Goal: Transaction & Acquisition: Purchase product/service

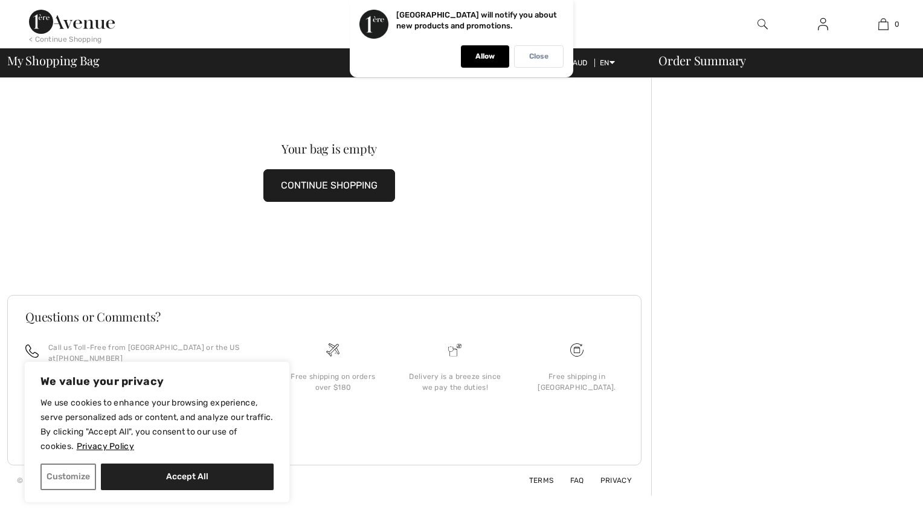
click at [534, 54] on p "Close" at bounding box center [538, 56] width 19 height 9
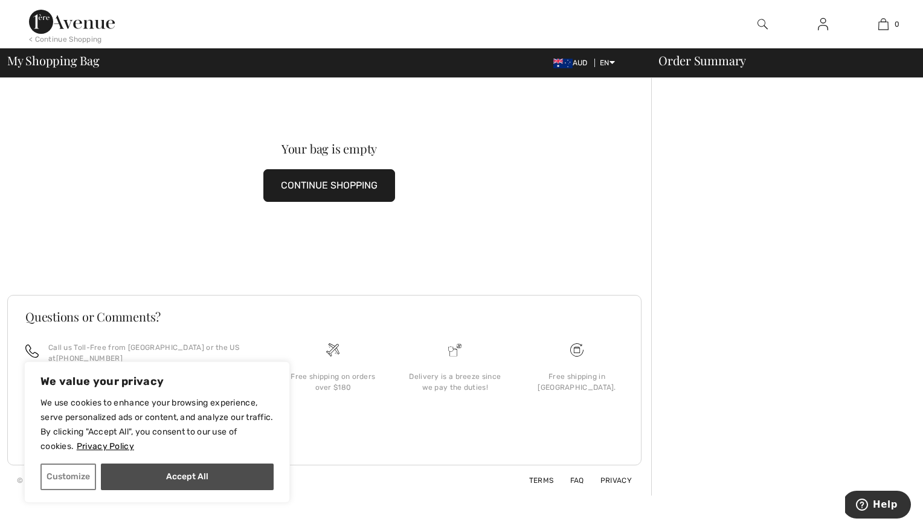
click at [189, 481] on button "Accept All" at bounding box center [187, 477] width 173 height 27
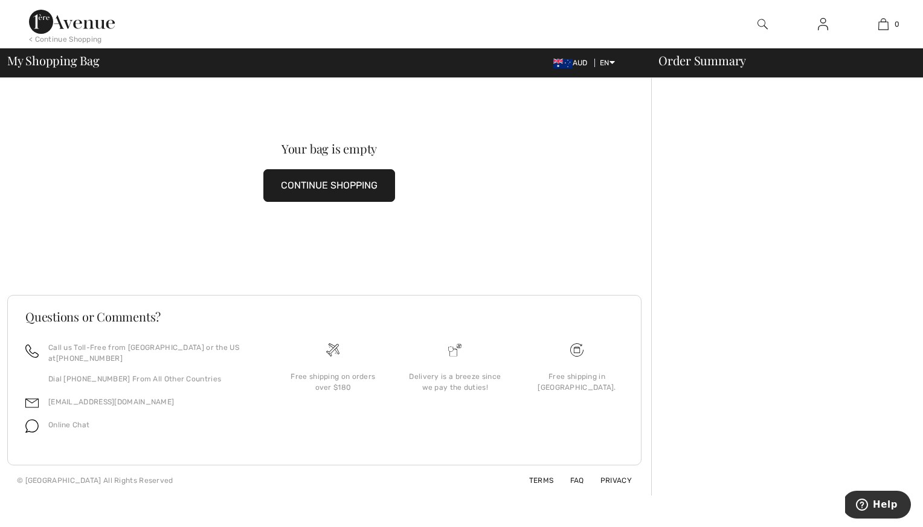
checkbox input "true"
click at [314, 185] on button "CONTINUE SHOPPING" at bounding box center [330, 185] width 132 height 33
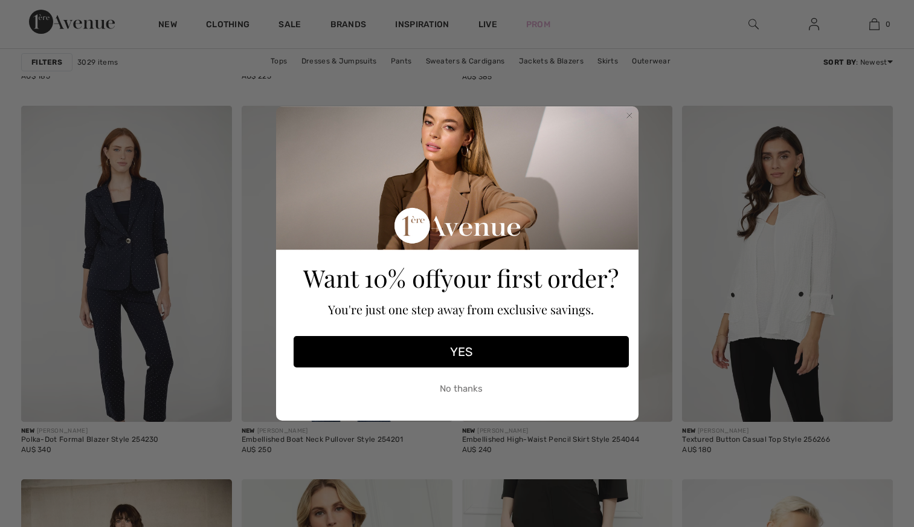
checkbox input "true"
drag, startPoint x: 629, startPoint y: 106, endPoint x: 517, endPoint y: 161, distance: 124.6
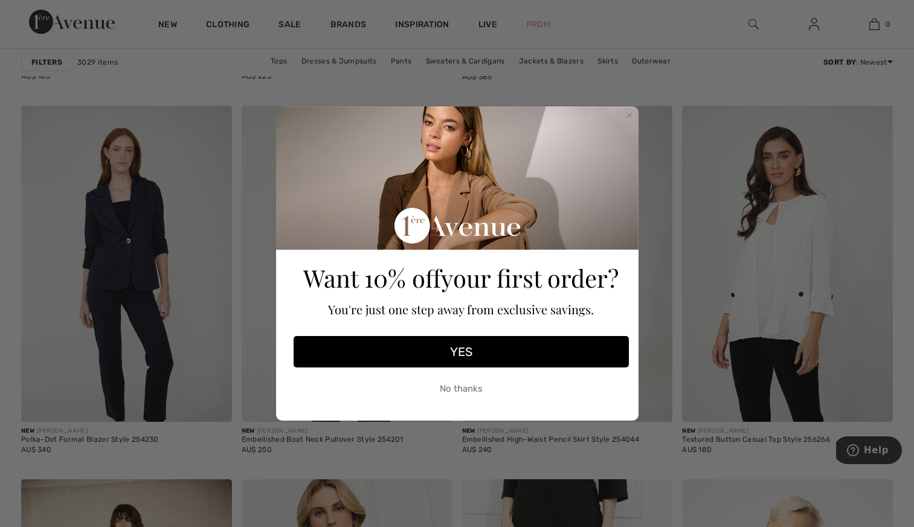
click at [629, 110] on circle "Close dialog" at bounding box center [629, 115] width 11 height 11
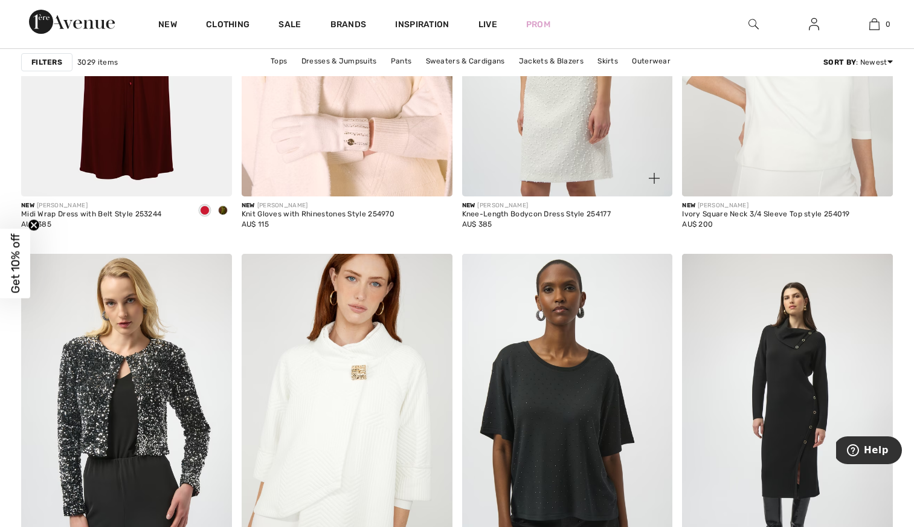
scroll to position [1591, 0]
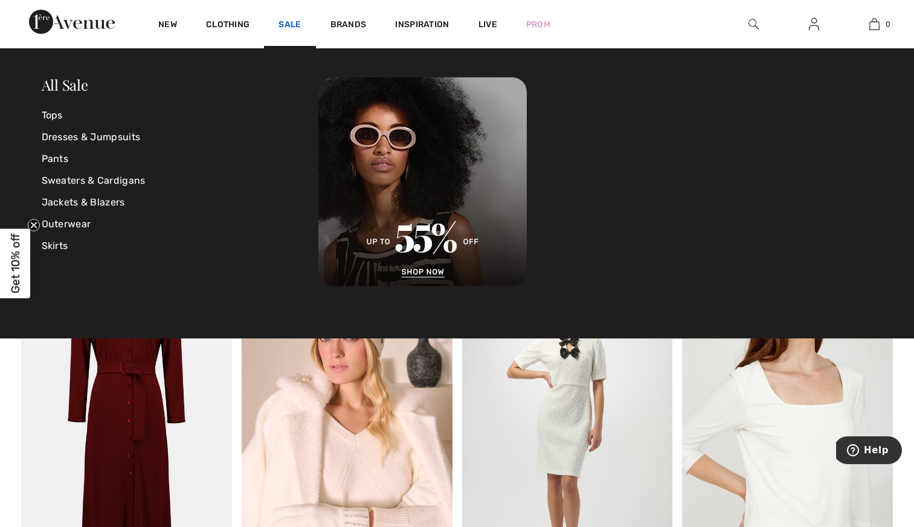
click at [289, 19] on link "Sale" at bounding box center [290, 25] width 22 height 13
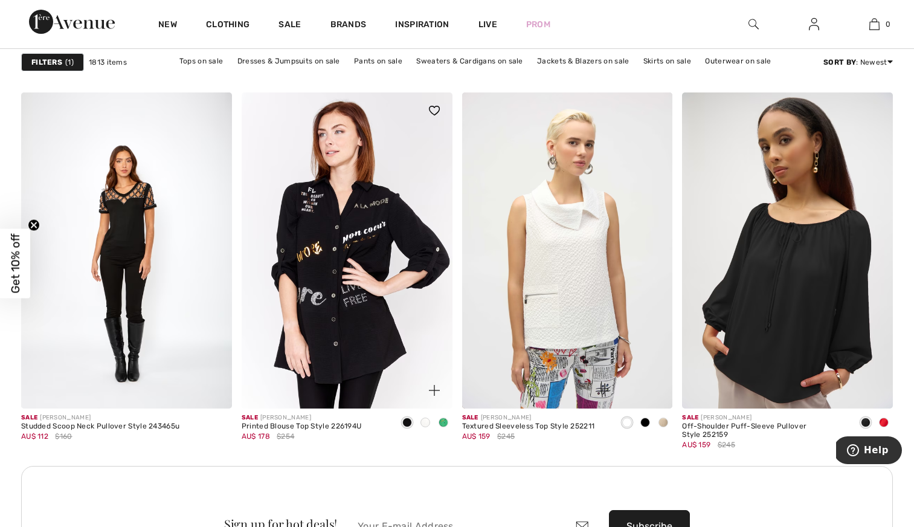
scroll to position [2736, 0]
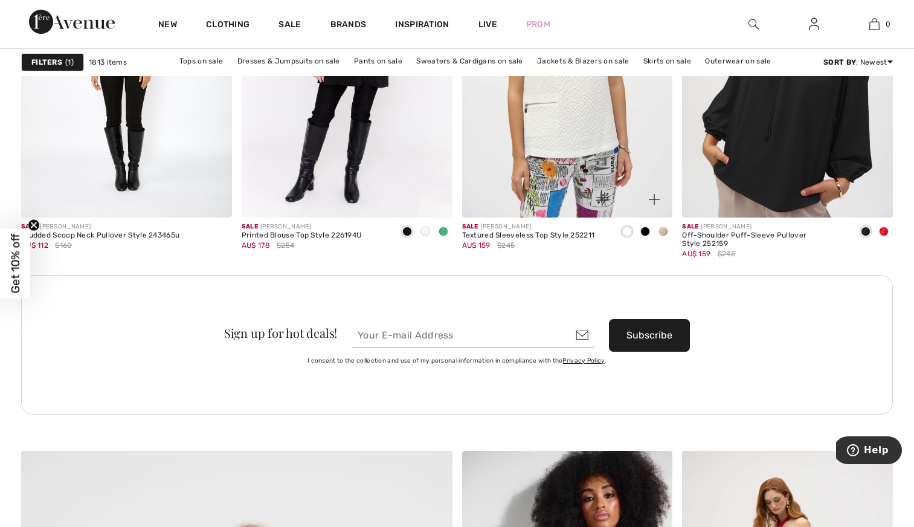
click at [662, 228] on span at bounding box center [664, 232] width 10 height 10
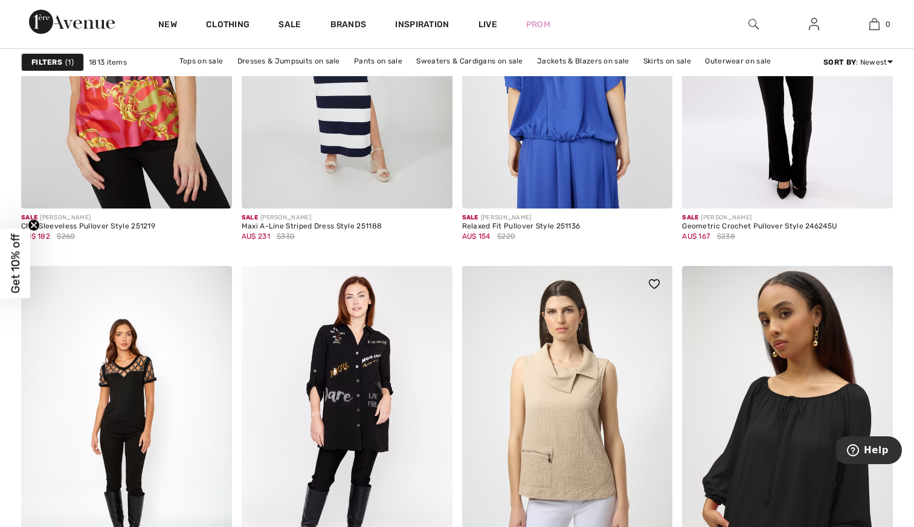
scroll to position [2579, 0]
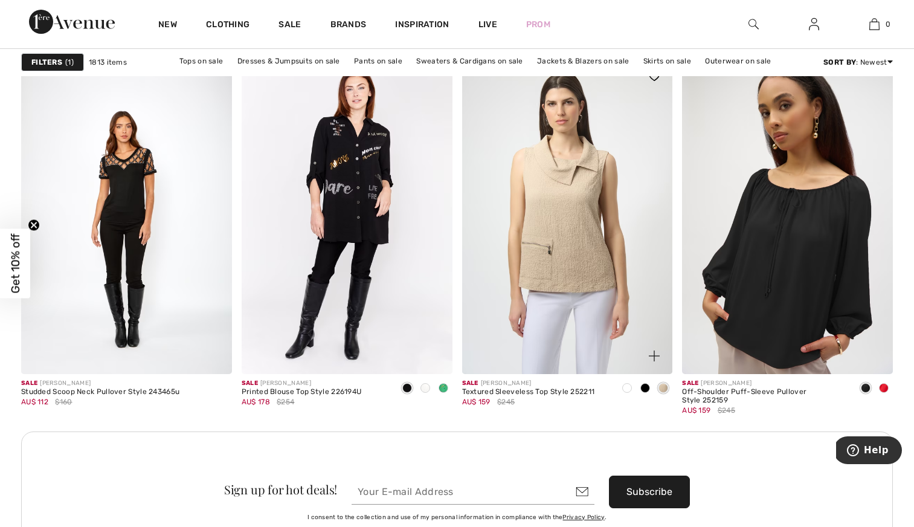
click at [647, 389] on span at bounding box center [646, 388] width 10 height 10
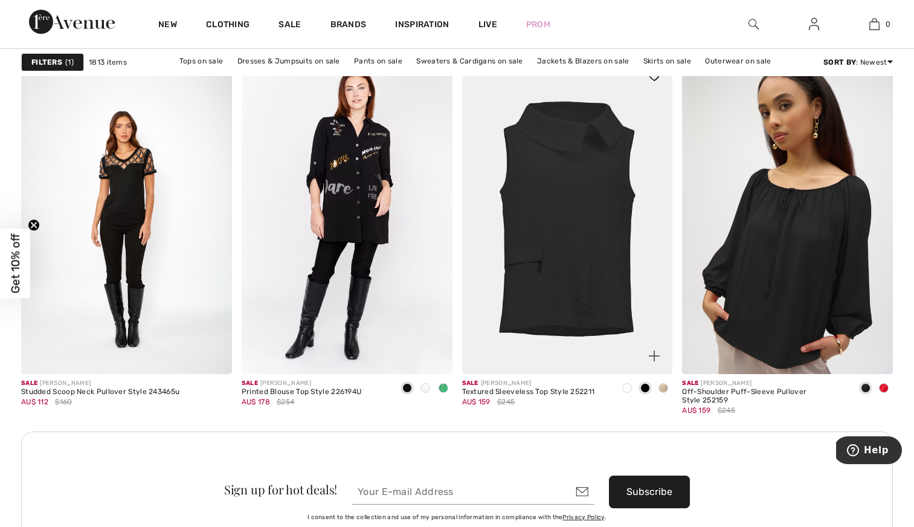
click at [623, 387] on span at bounding box center [627, 388] width 10 height 10
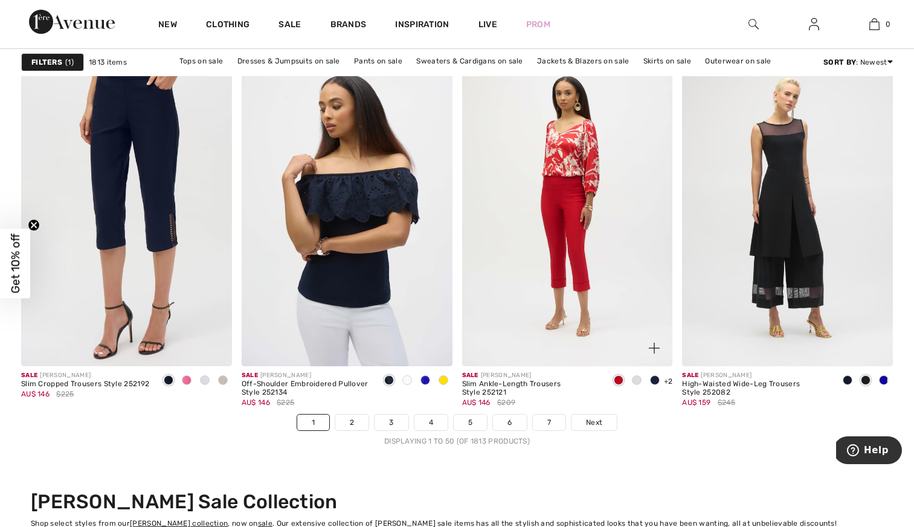
scroll to position [5719, 0]
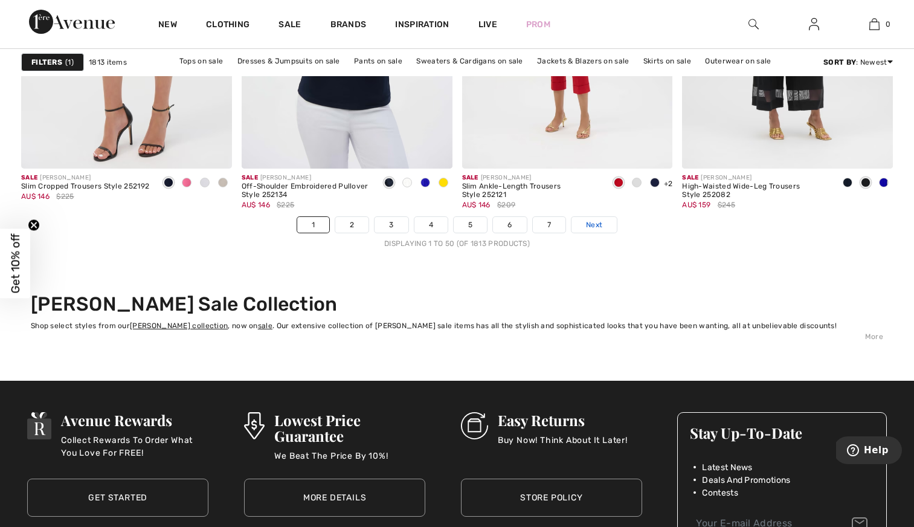
click at [600, 224] on span "Next" at bounding box center [594, 224] width 16 height 11
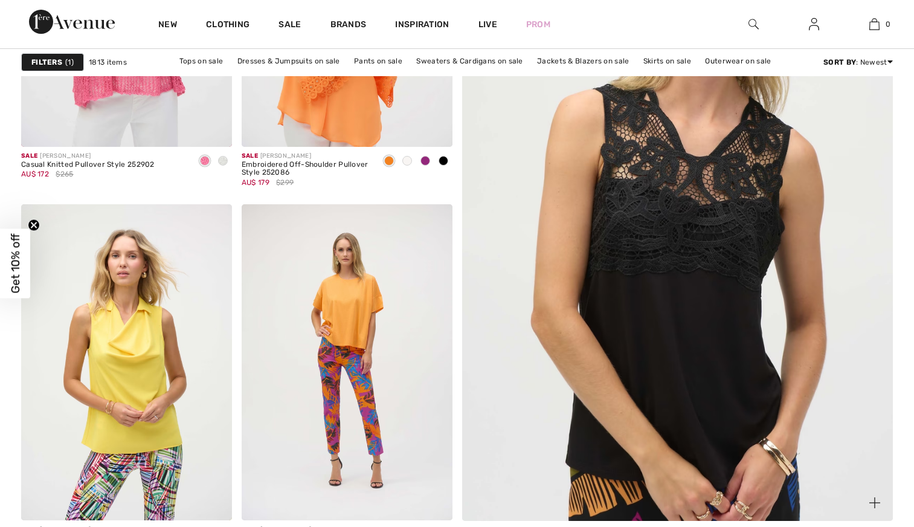
checkbox input "true"
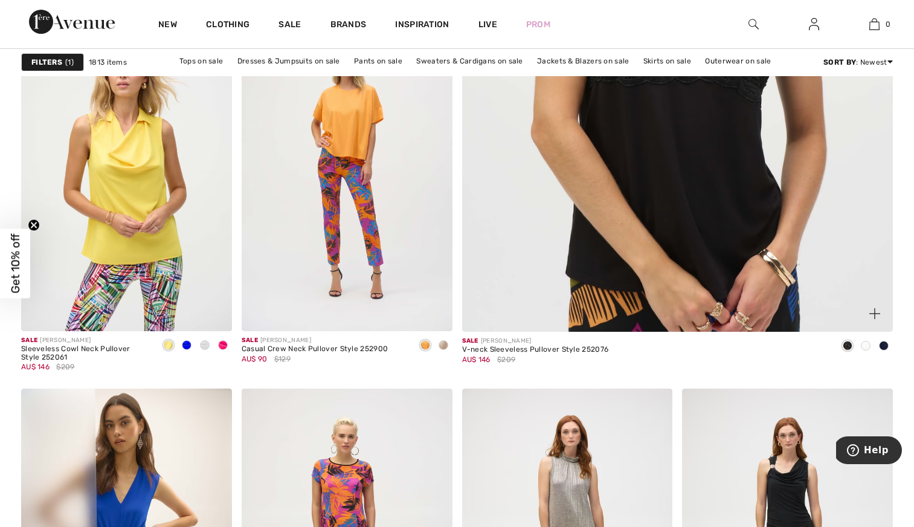
scroll to position [641, 0]
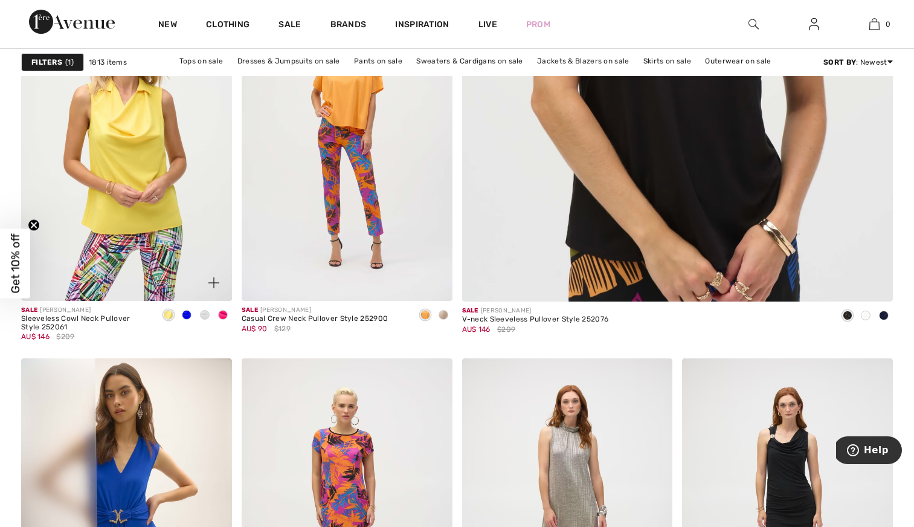
click at [224, 314] on span at bounding box center [223, 315] width 10 height 10
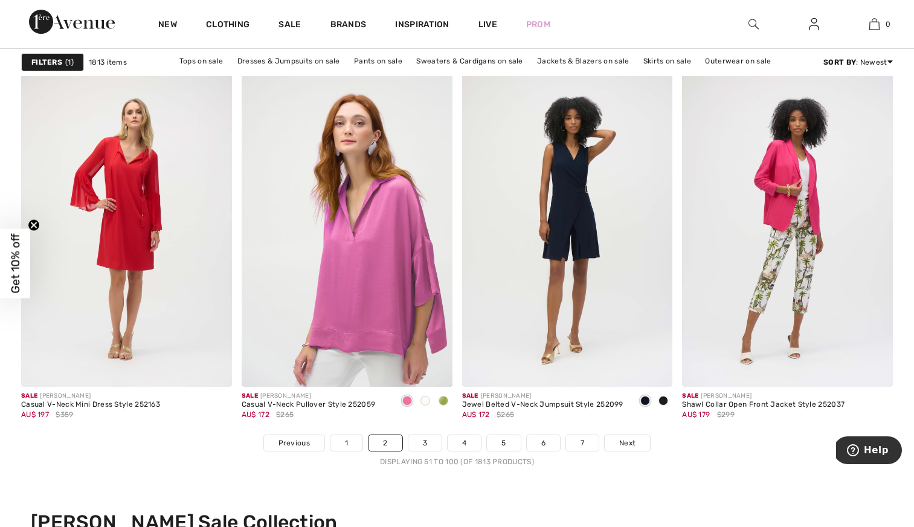
scroll to position [5517, 0]
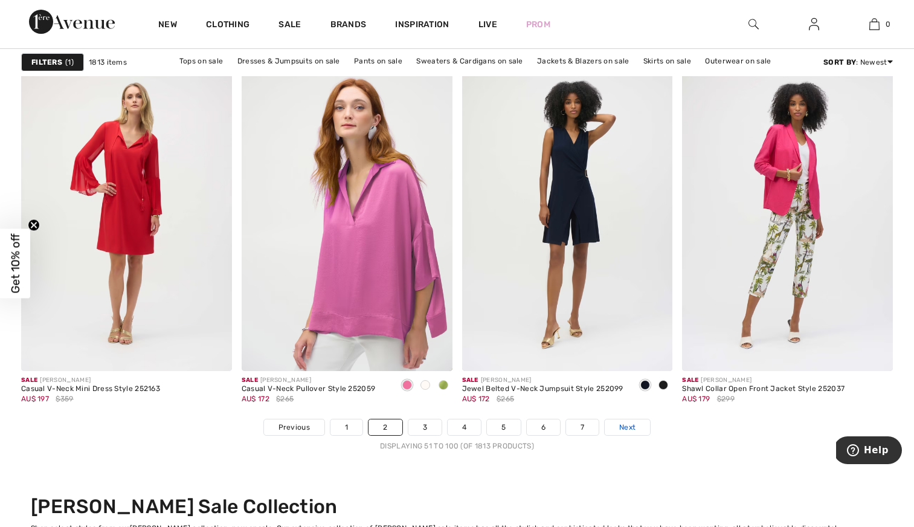
click at [632, 424] on span "Next" at bounding box center [627, 427] width 16 height 11
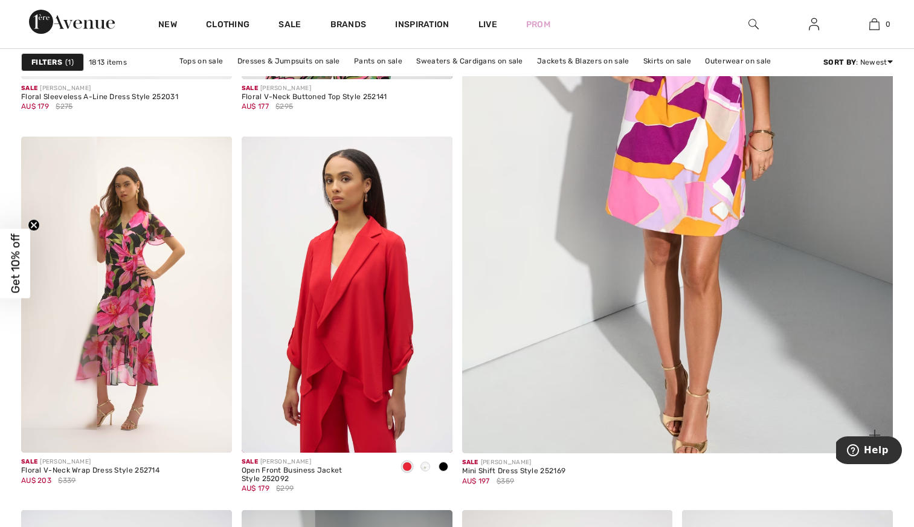
click at [692, 308] on img at bounding box center [677, 151] width 517 height 776
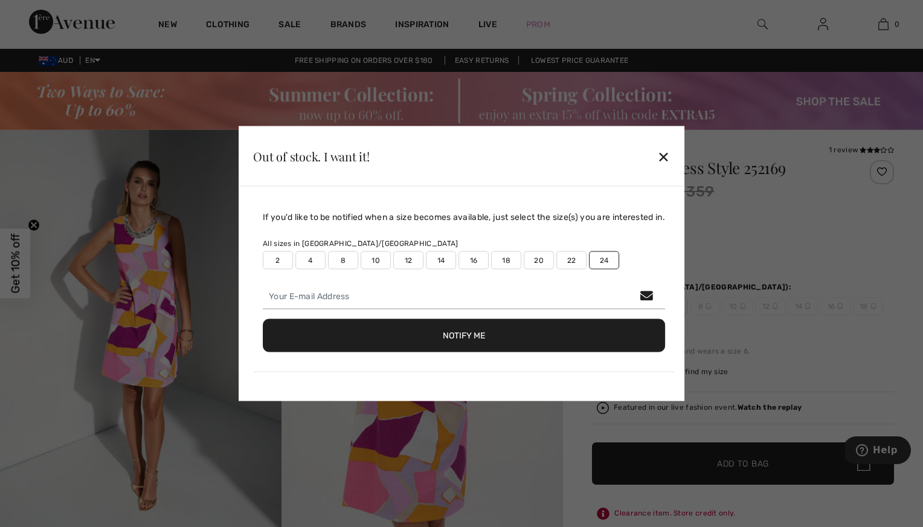
click at [670, 154] on div "✕" at bounding box center [664, 155] width 13 height 25
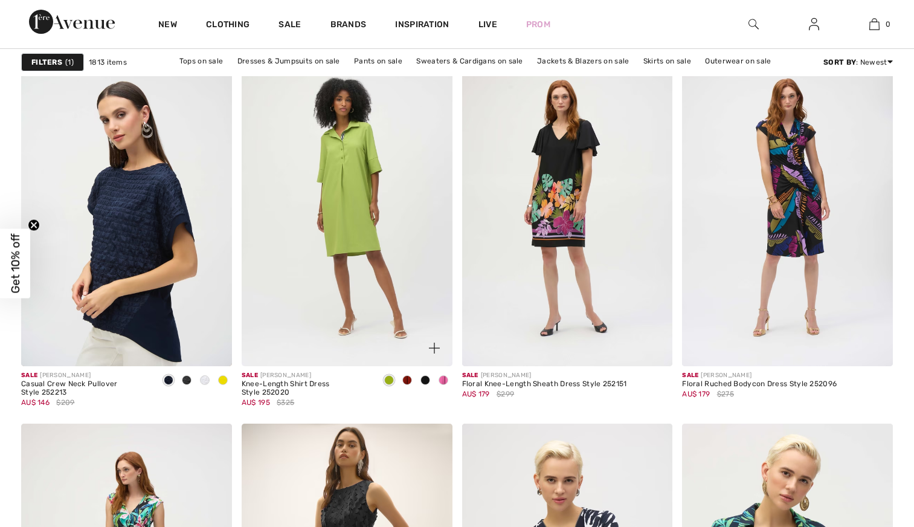
checkbox input "true"
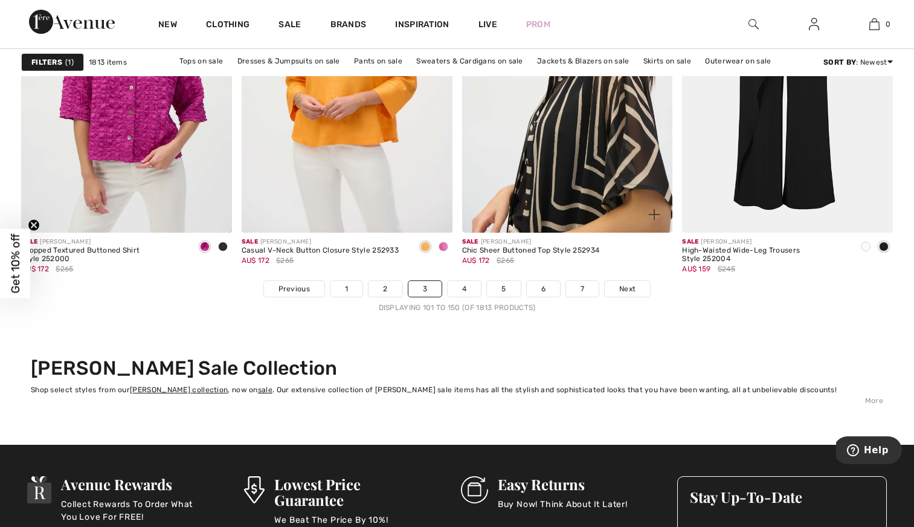
scroll to position [5693, 0]
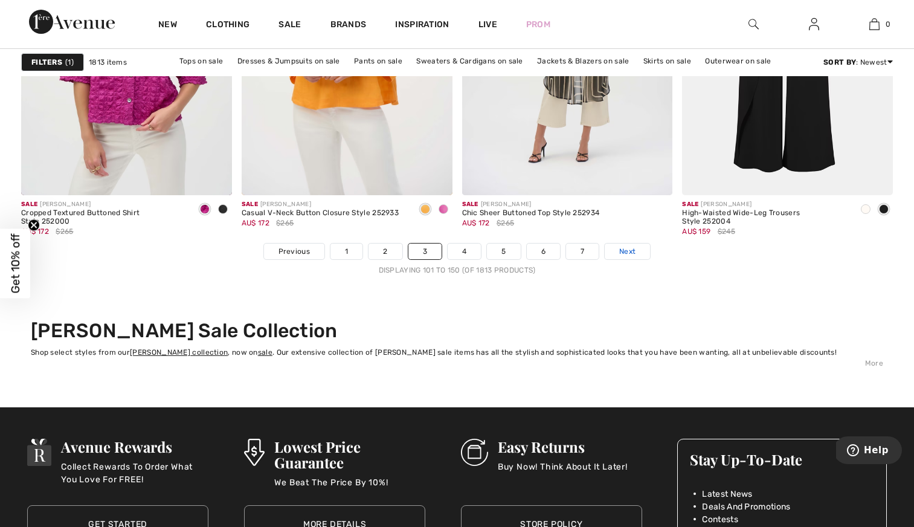
click at [629, 249] on span "Next" at bounding box center [627, 251] width 16 height 11
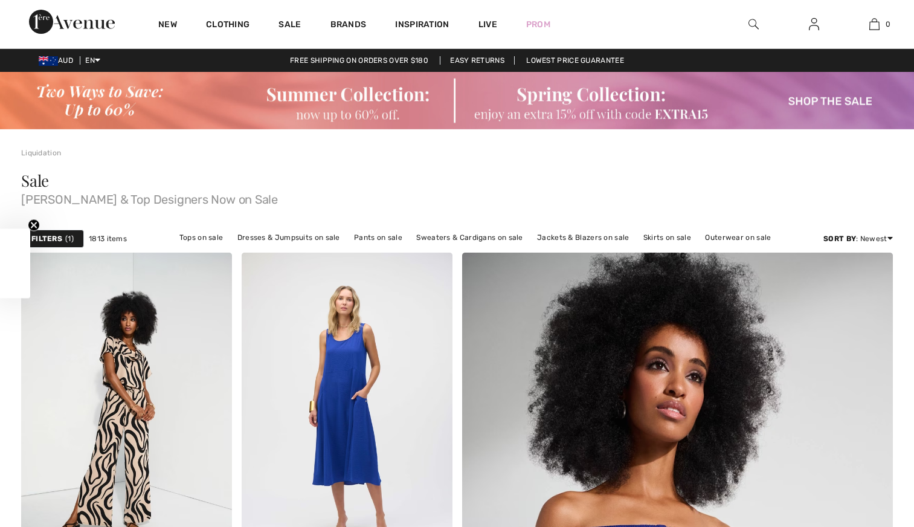
checkbox input "true"
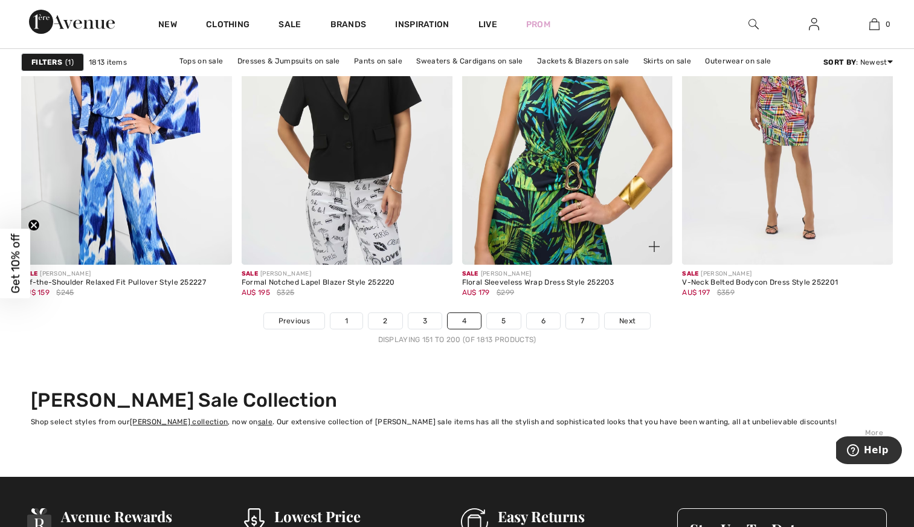
scroll to position [5704, 0]
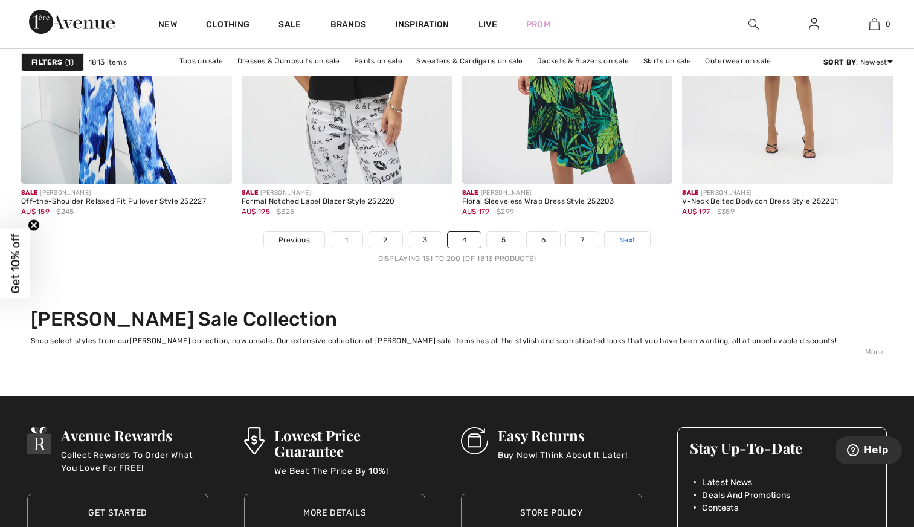
click at [630, 238] on span "Next" at bounding box center [627, 239] width 16 height 11
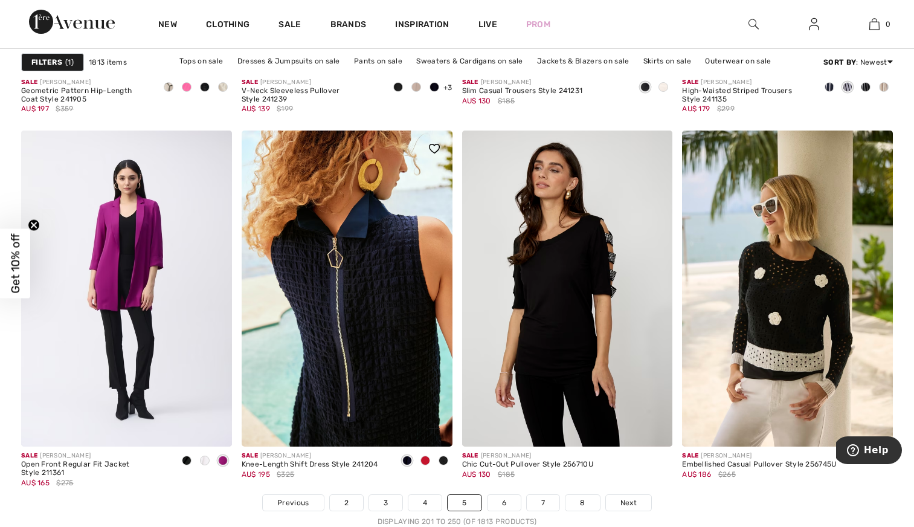
scroll to position [5546, 0]
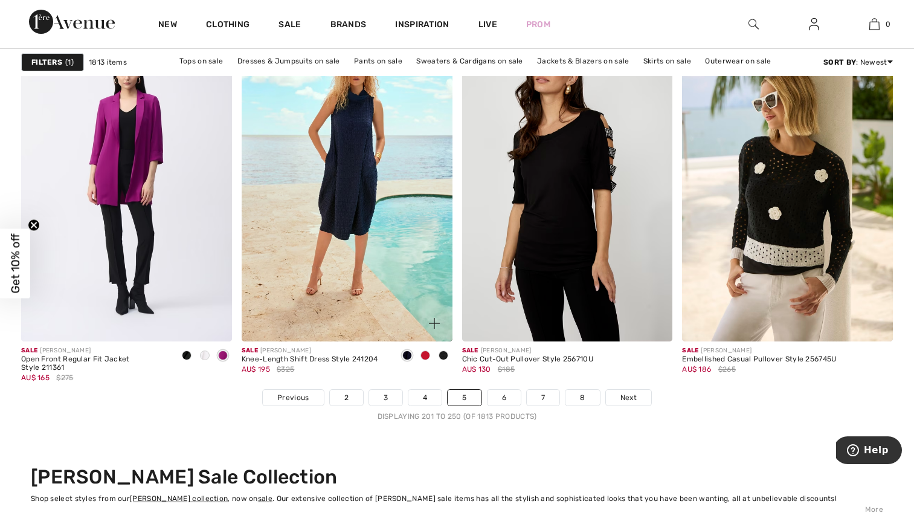
click at [424, 353] on span at bounding box center [426, 356] width 10 height 10
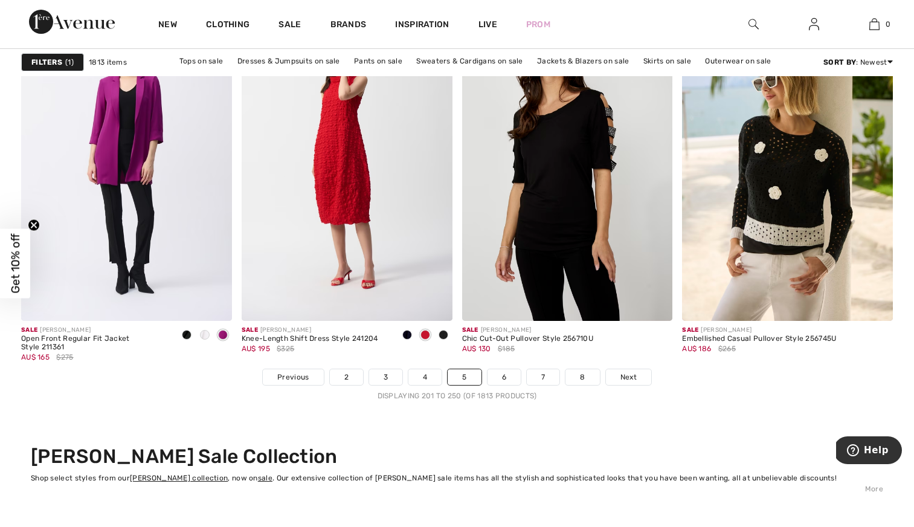
scroll to position [5682, 0]
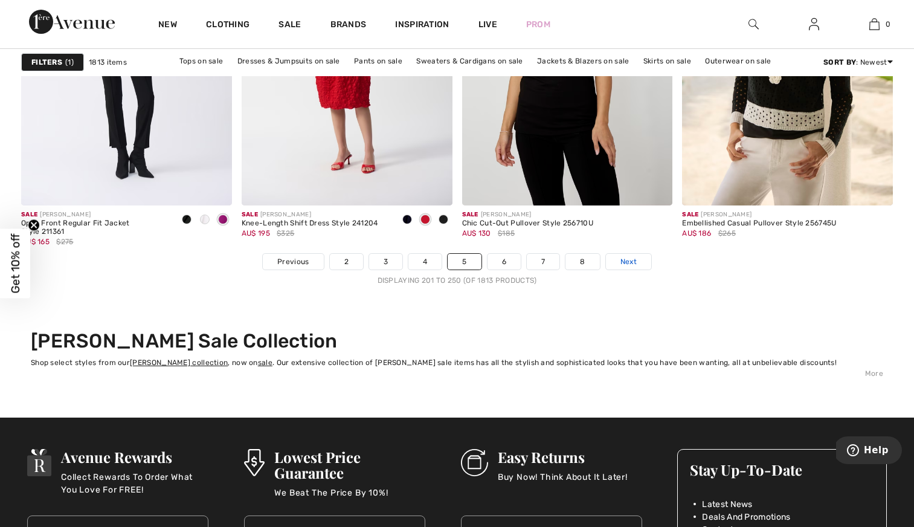
click at [629, 257] on span "Next" at bounding box center [629, 261] width 16 height 11
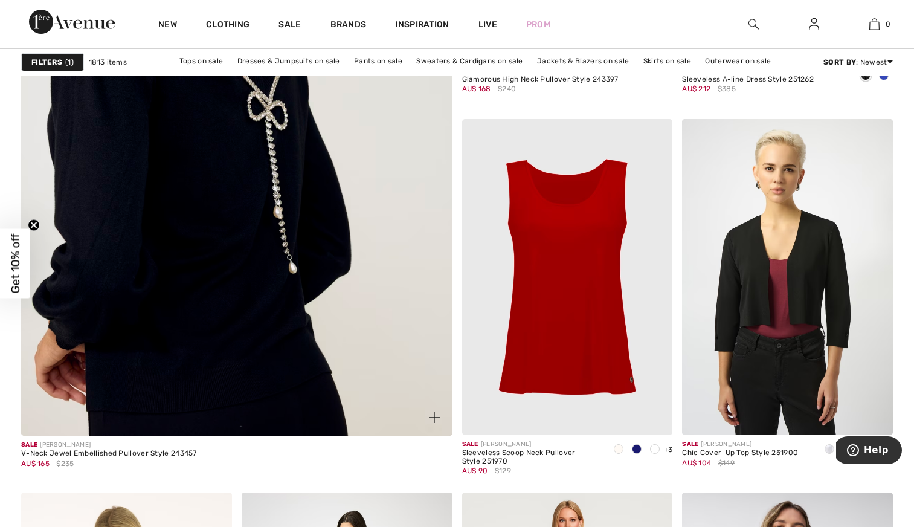
scroll to position [3496, 0]
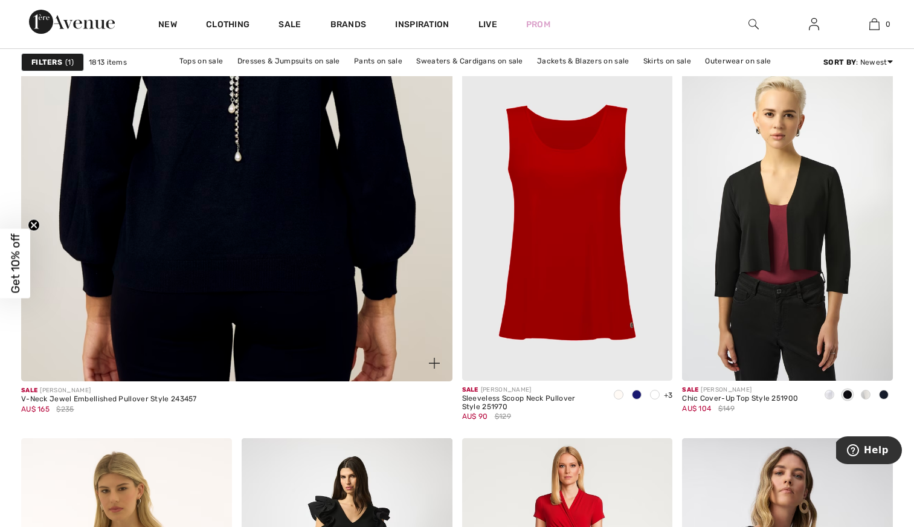
click at [282, 268] on img at bounding box center [236, 79] width 517 height 776
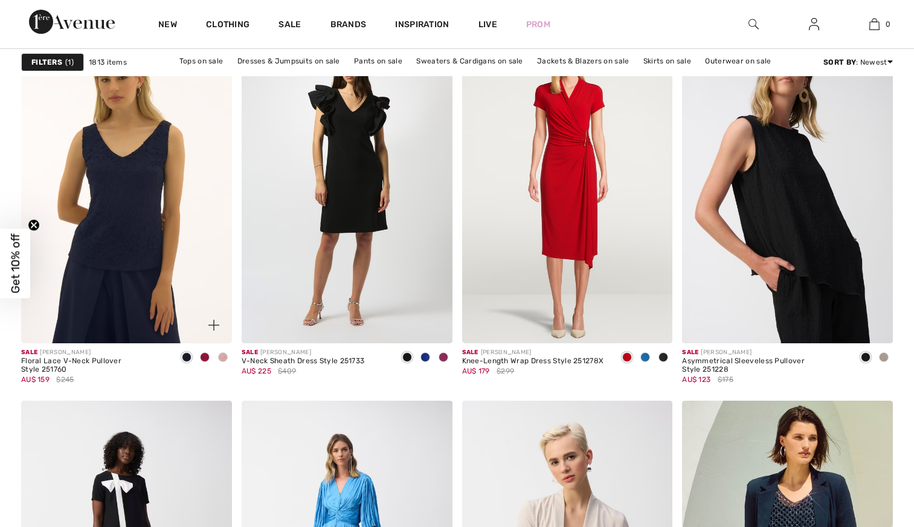
checkbox input "true"
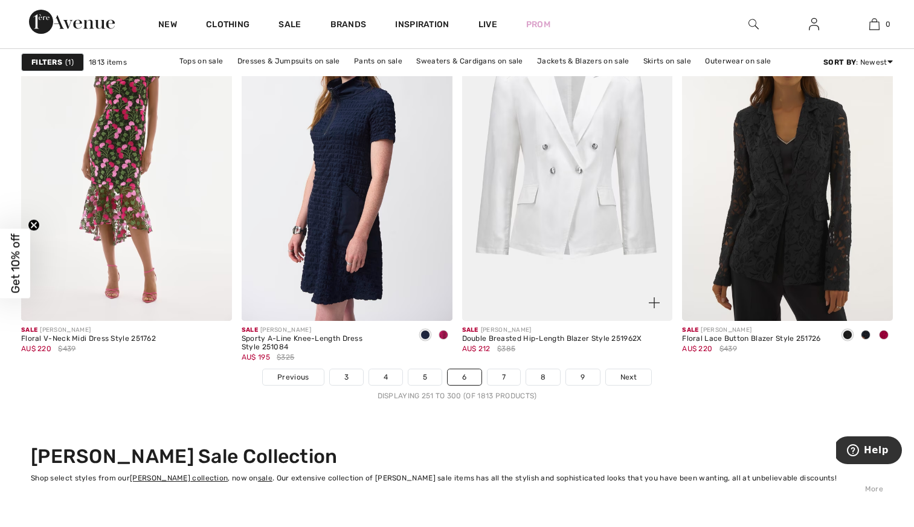
scroll to position [5639, 0]
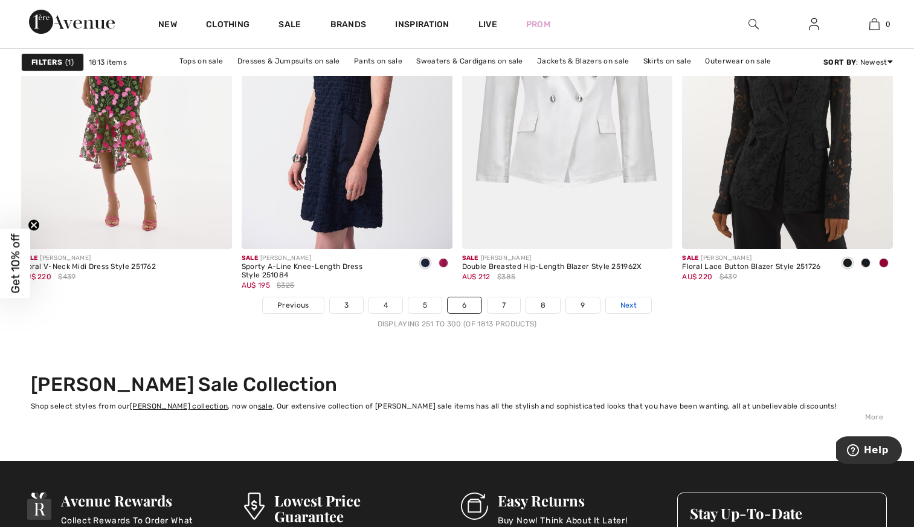
click at [625, 305] on span "Next" at bounding box center [629, 305] width 16 height 11
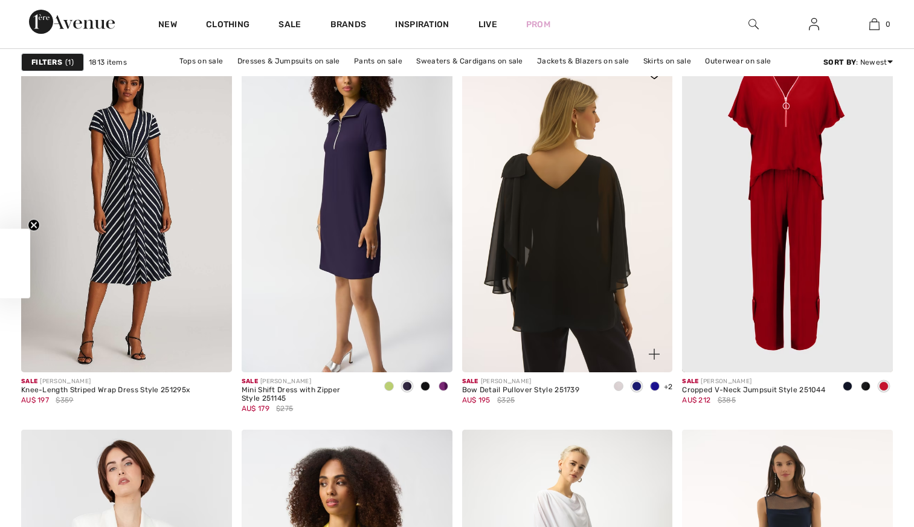
checkbox input "true"
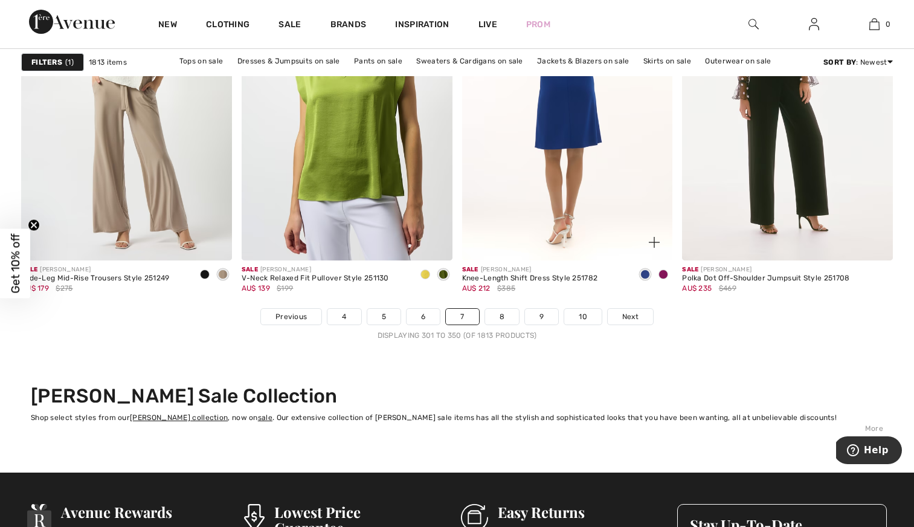
scroll to position [5720, 0]
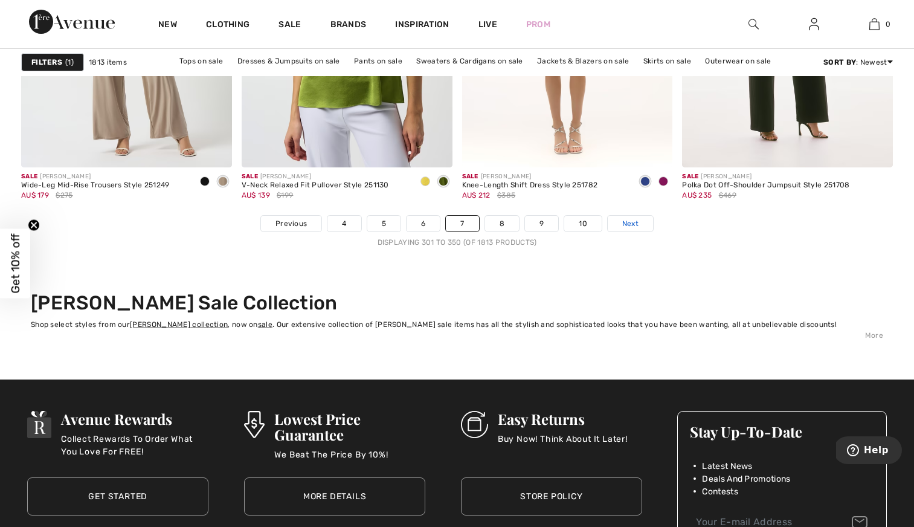
click at [627, 222] on span "Next" at bounding box center [630, 223] width 16 height 11
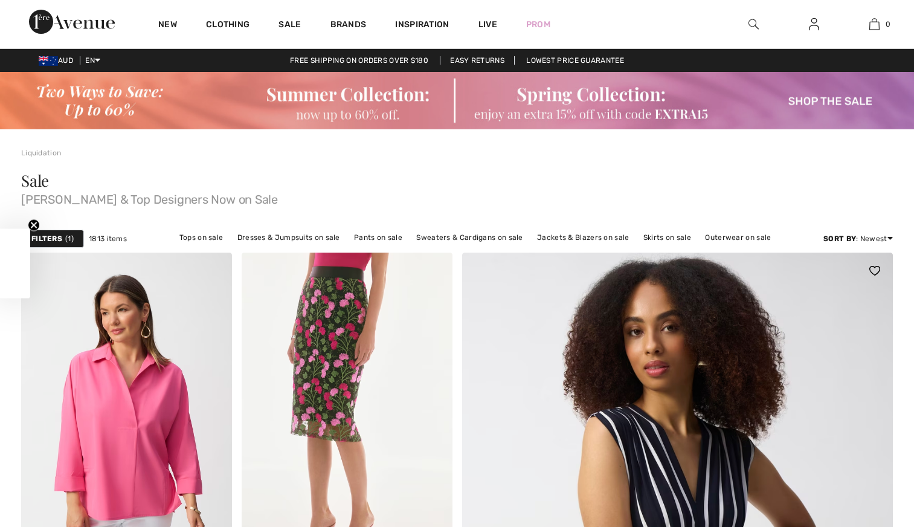
checkbox input "true"
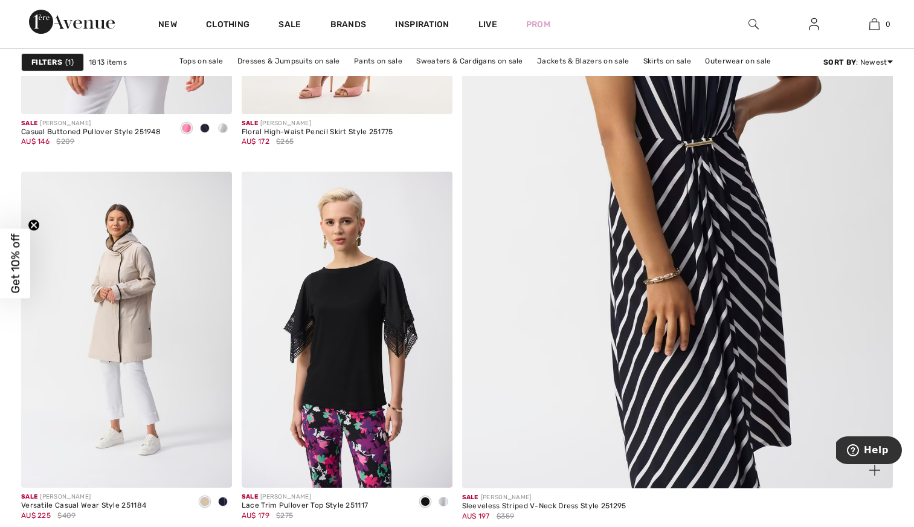
scroll to position [539, 0]
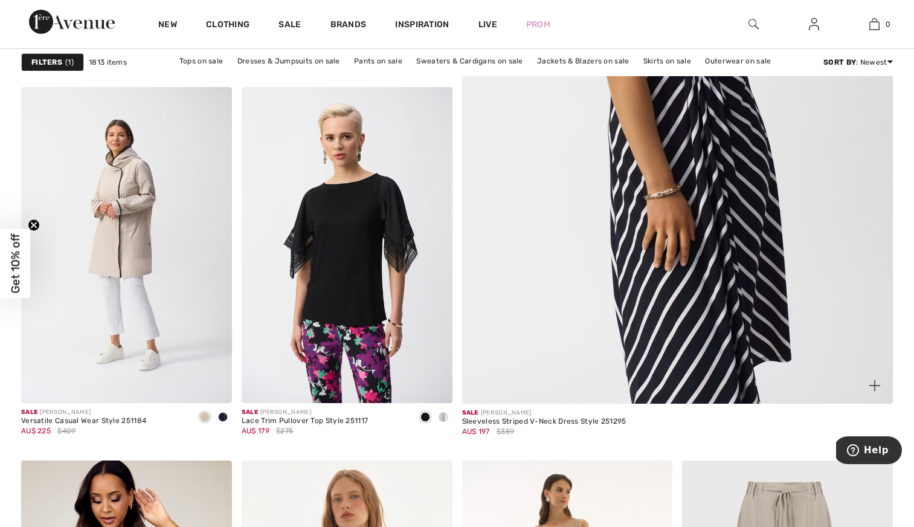
click at [652, 234] on img at bounding box center [677, 102] width 517 height 776
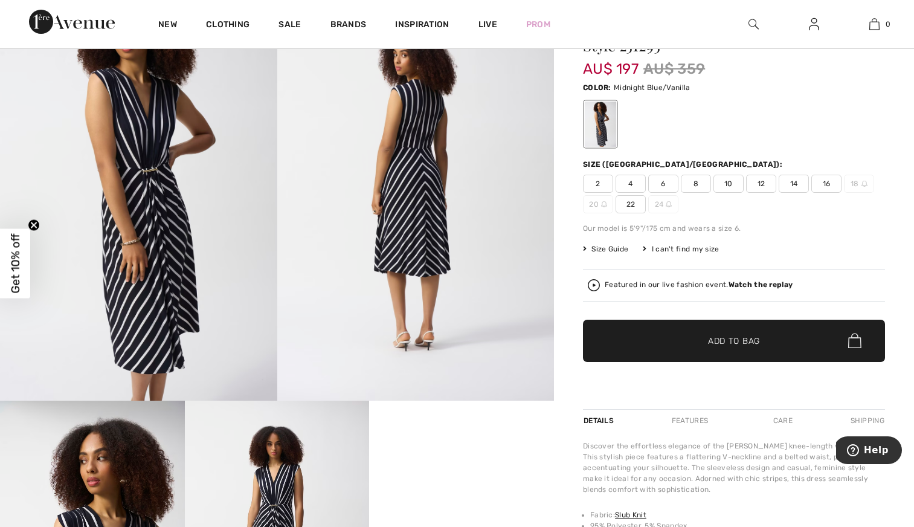
scroll to position [356, 0]
